Goal: Check status: Check status

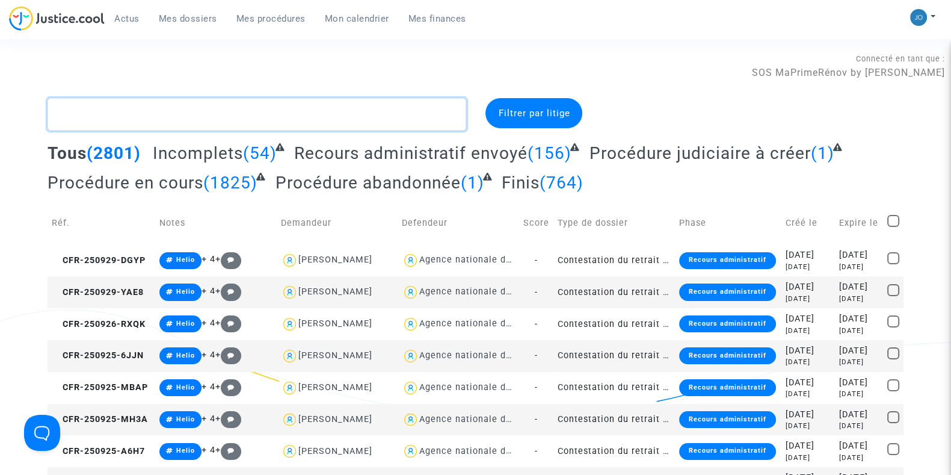
click at [349, 117] on textarea at bounding box center [257, 114] width 419 height 32
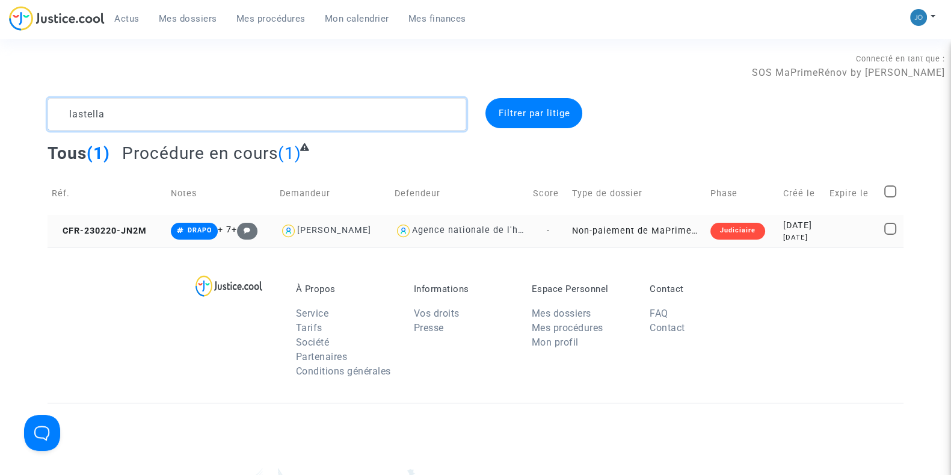
type textarea "lastella"
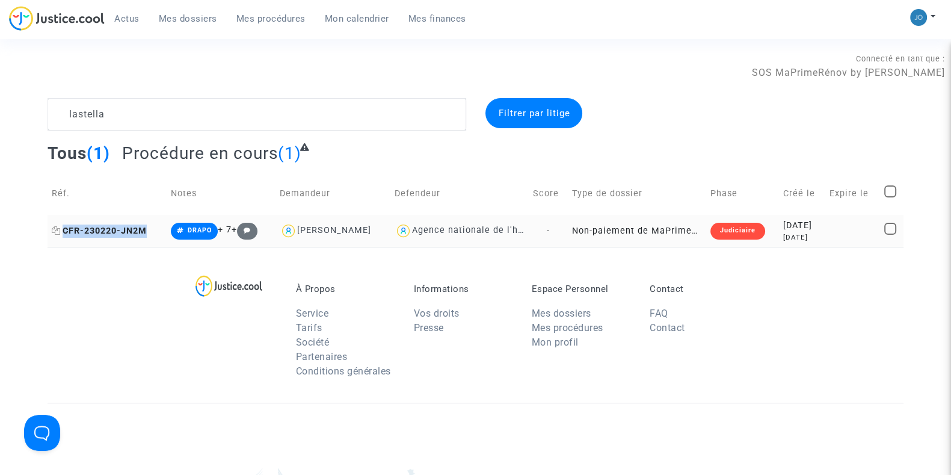
drag, startPoint x: 153, startPoint y: 226, endPoint x: 61, endPoint y: 229, distance: 92.1
click at [61, 229] on td "CFR-230220-JN2M" at bounding box center [107, 231] width 119 height 32
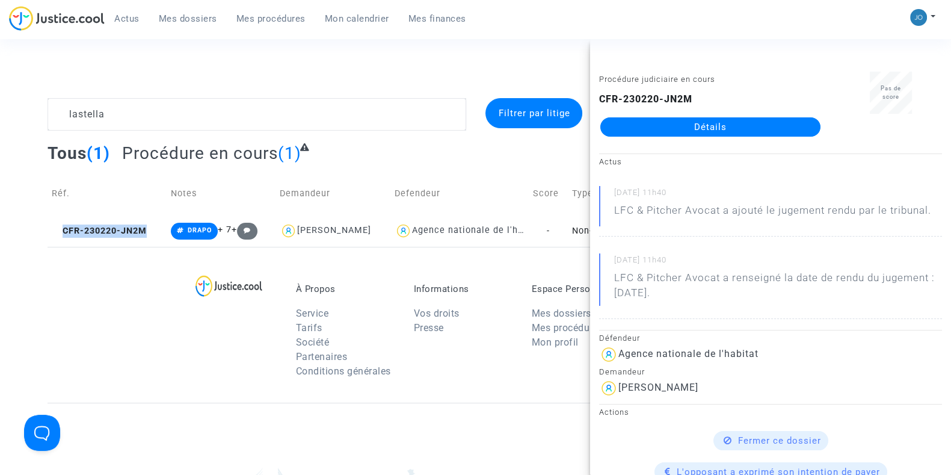
copy span "CFR-230220-JN2M"
click at [523, 58] on div "Connecté en tant que : SOS MaPrimeRénov by [PERSON_NAME]" at bounding box center [472, 65] width 945 height 29
